Goal: Find specific page/section: Find specific page/section

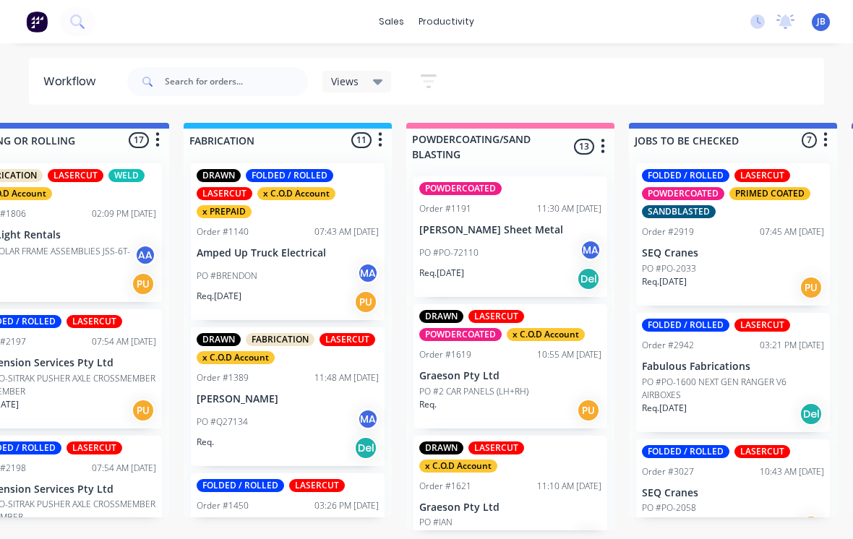
scroll to position [714, 0]
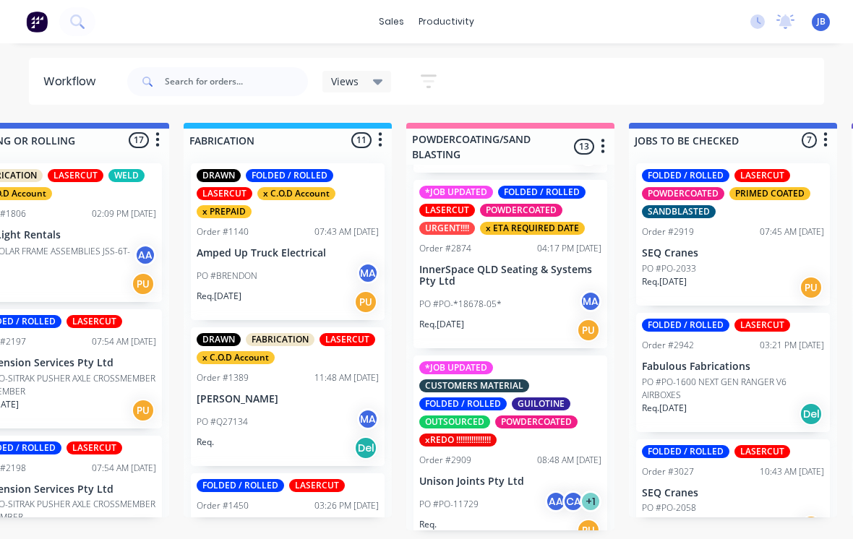
click at [451, 291] on div "PO #PO-*18678-05* MA" at bounding box center [510, 304] width 182 height 27
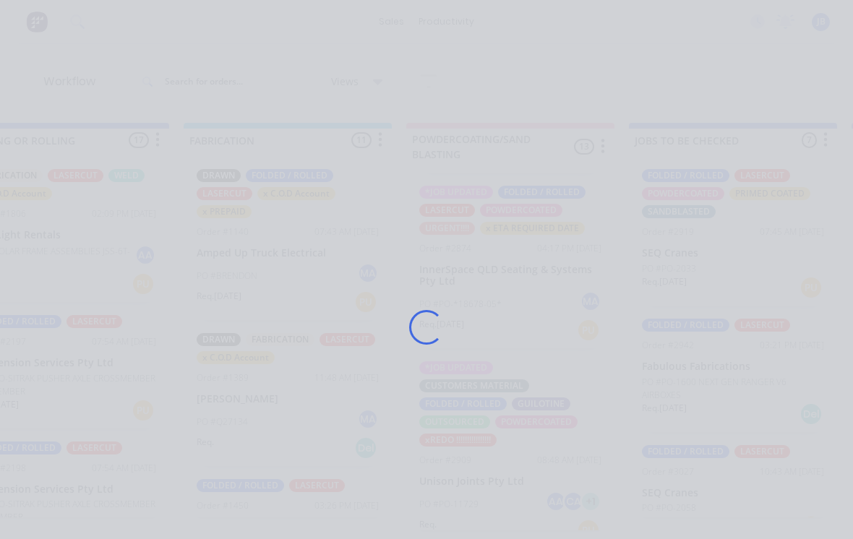
scroll to position [14, 0]
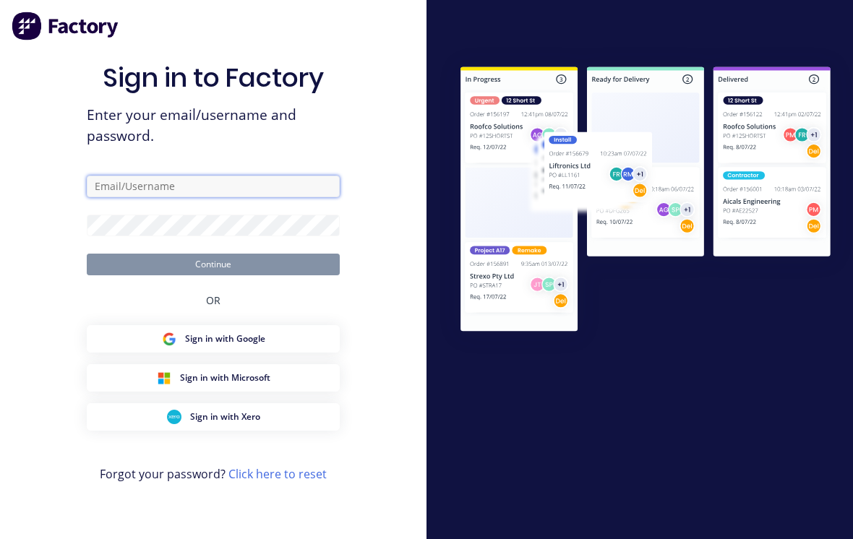
click at [110, 183] on input "text" at bounding box center [213, 187] width 253 height 22
type input "[EMAIL_ADDRESS][DOMAIN_NAME]"
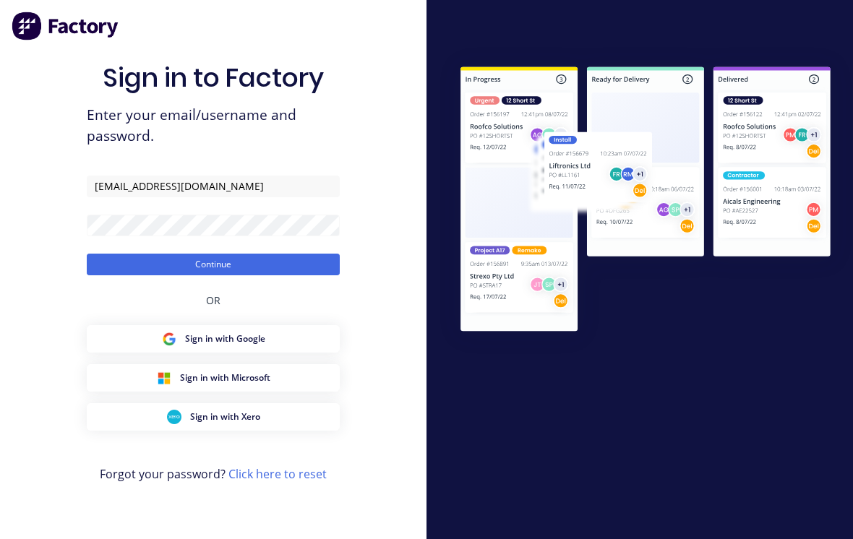
click at [213, 261] on button "Continue" at bounding box center [213, 265] width 253 height 22
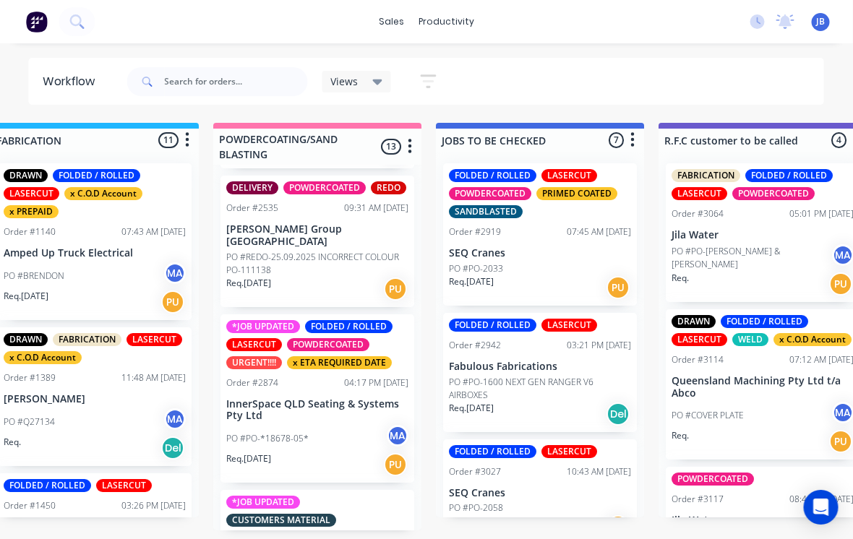
scroll to position [582, 0]
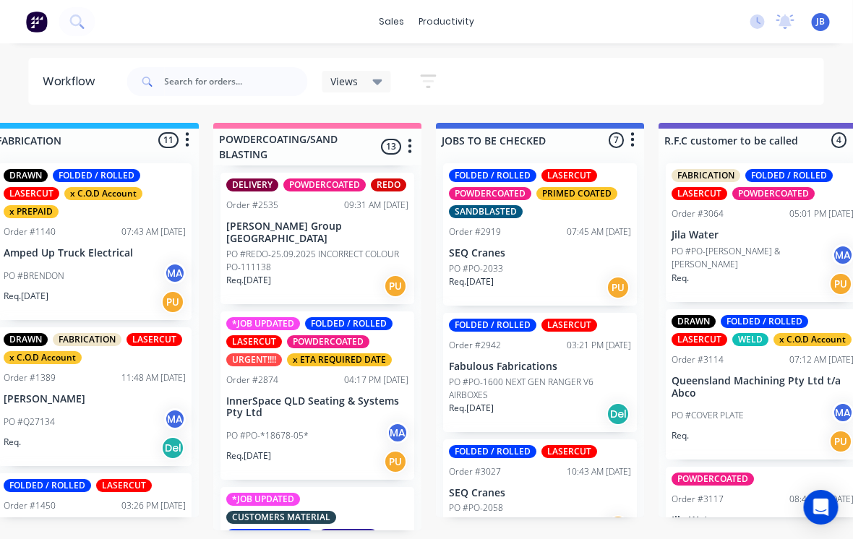
click at [291, 396] on p "InnerSpace QLD Seating & Systems Pty Ltd" at bounding box center [318, 408] width 182 height 25
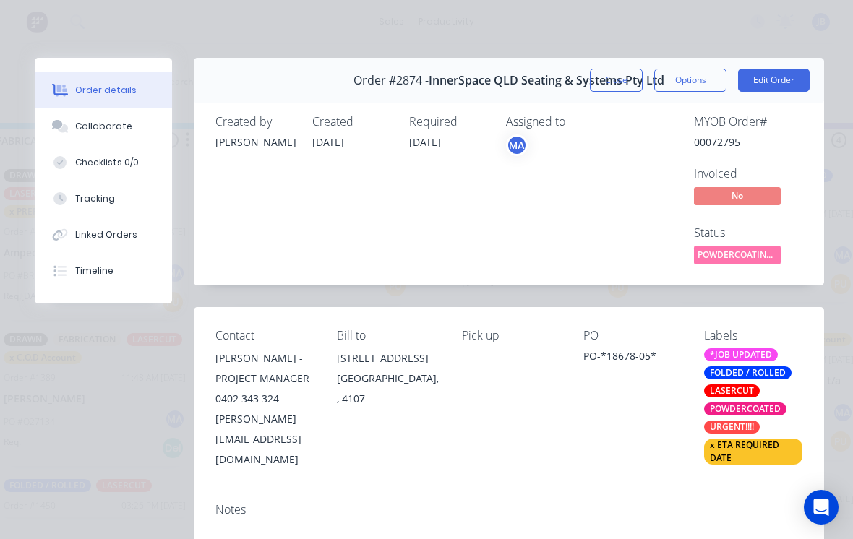
scroll to position [0, 0]
click at [115, 196] on button "Tracking" at bounding box center [103, 199] width 137 height 36
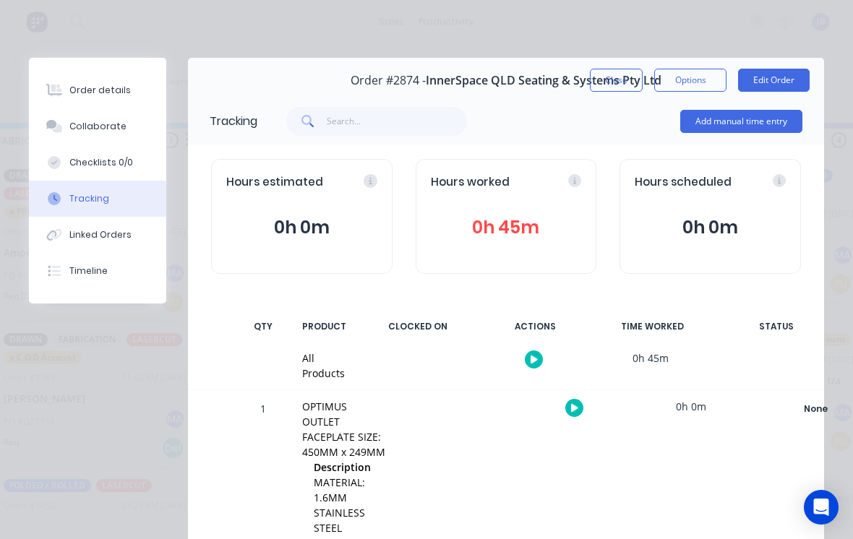
click at [620, 85] on button "Close" at bounding box center [616, 80] width 53 height 23
